Goal: Task Accomplishment & Management: Manage account settings

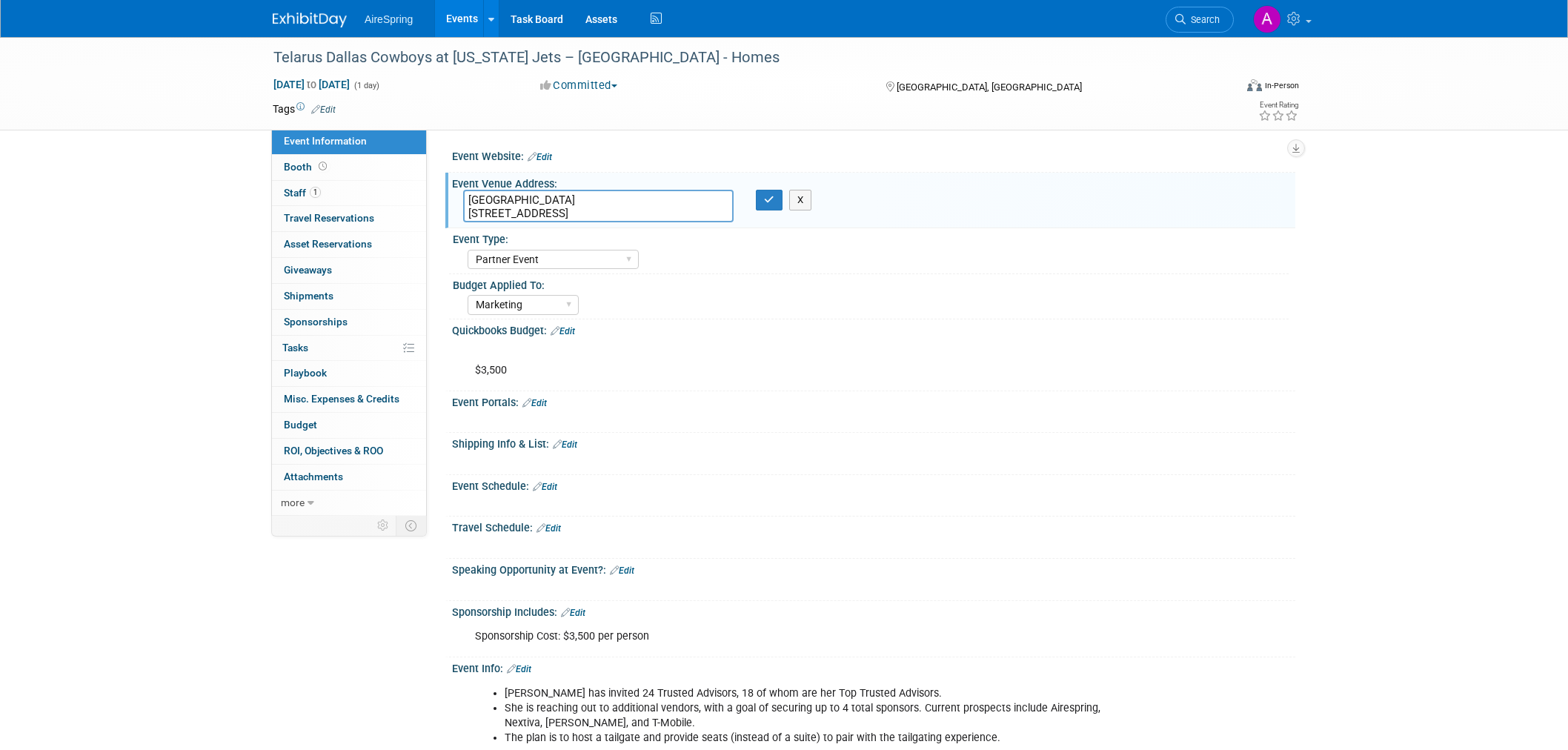
select select "Partner Event"
select select "Marketing"
click at [1411, 400] on div "Telarus Dallas Cowboys at New York Jets – MetLife Stadium - Homes Oct 5, 2025 t…" at bounding box center [784, 484] width 1568 height 893
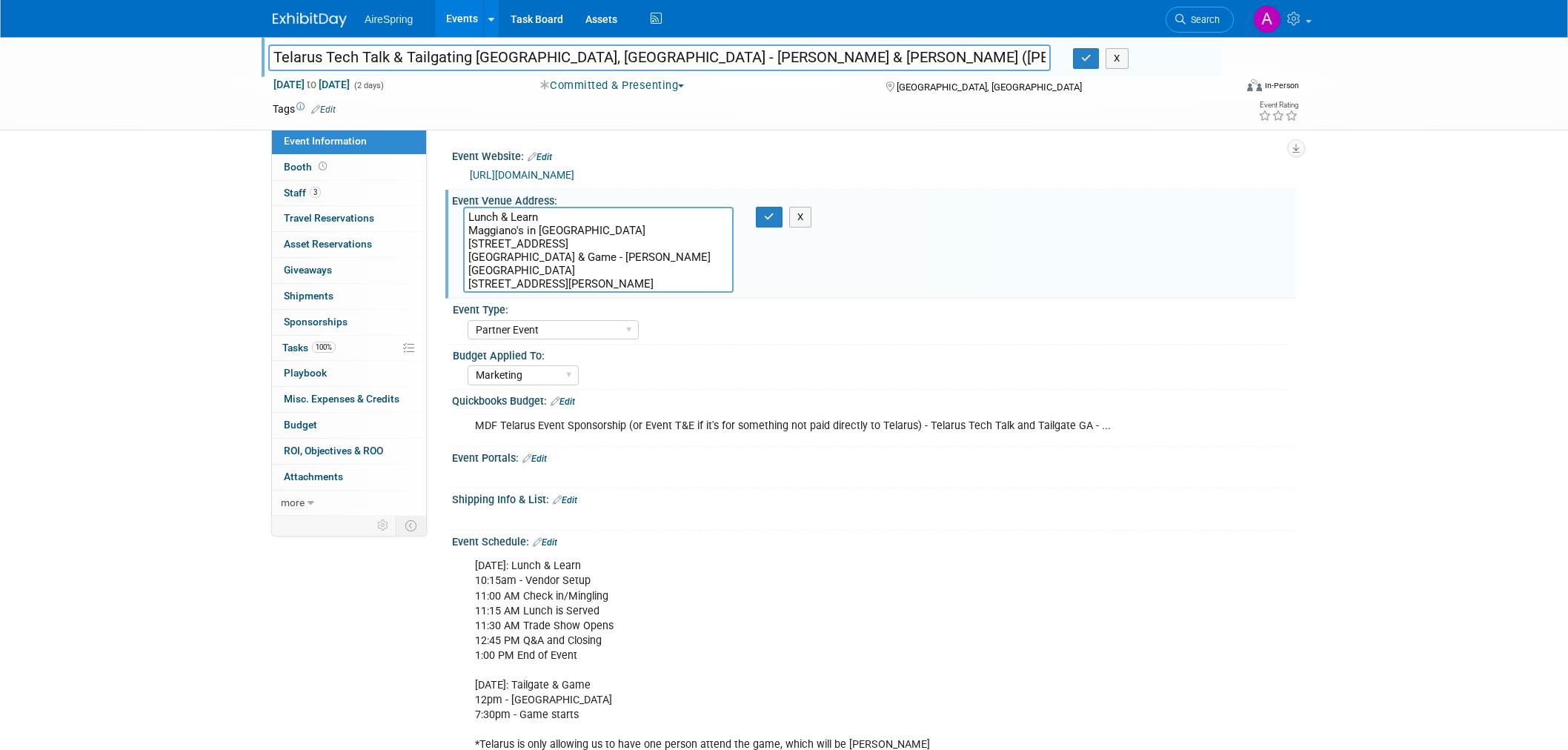
select select "Partner Event"
select select "Marketing"
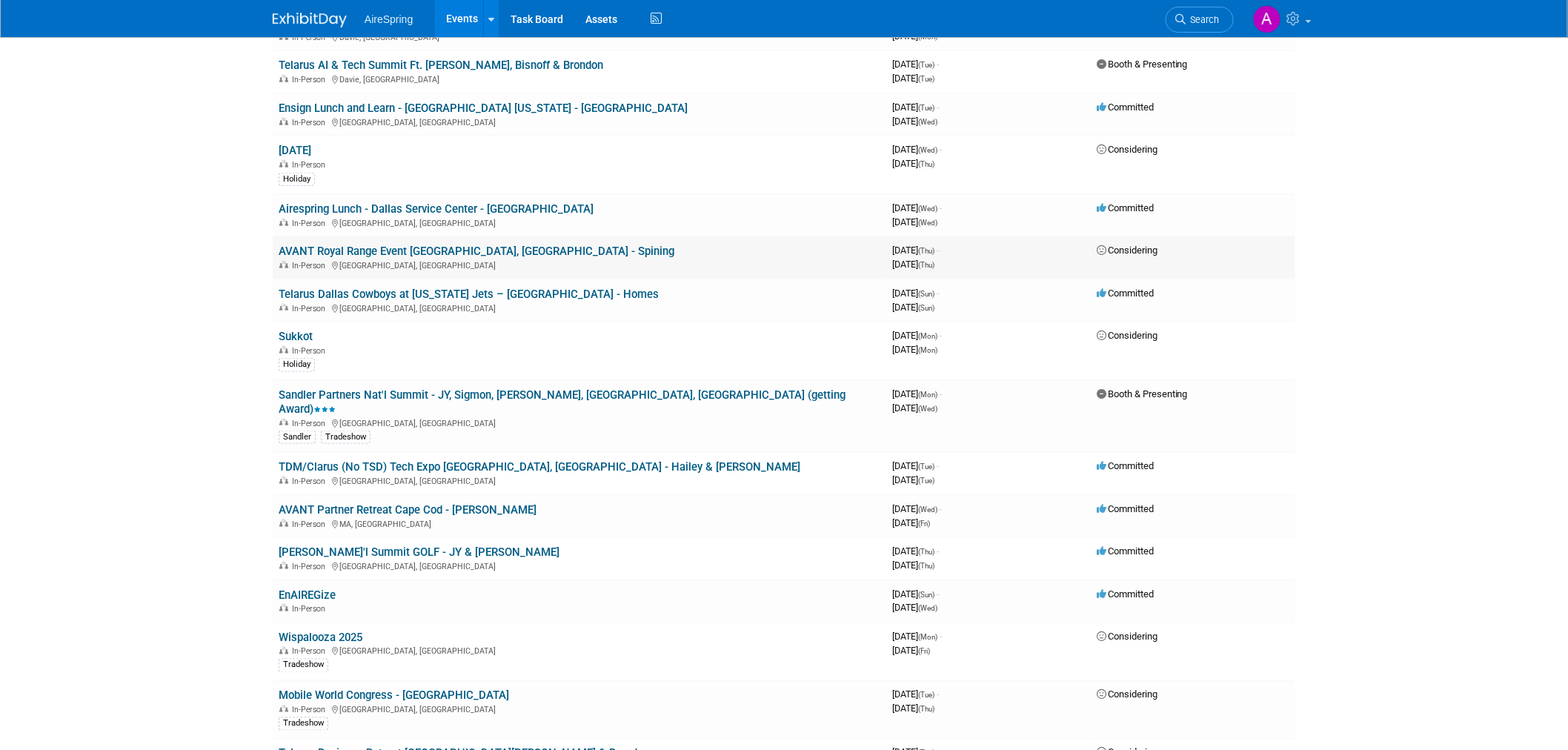
scroll to position [576, 0]
